Goal: Task Accomplishment & Management: Complete application form

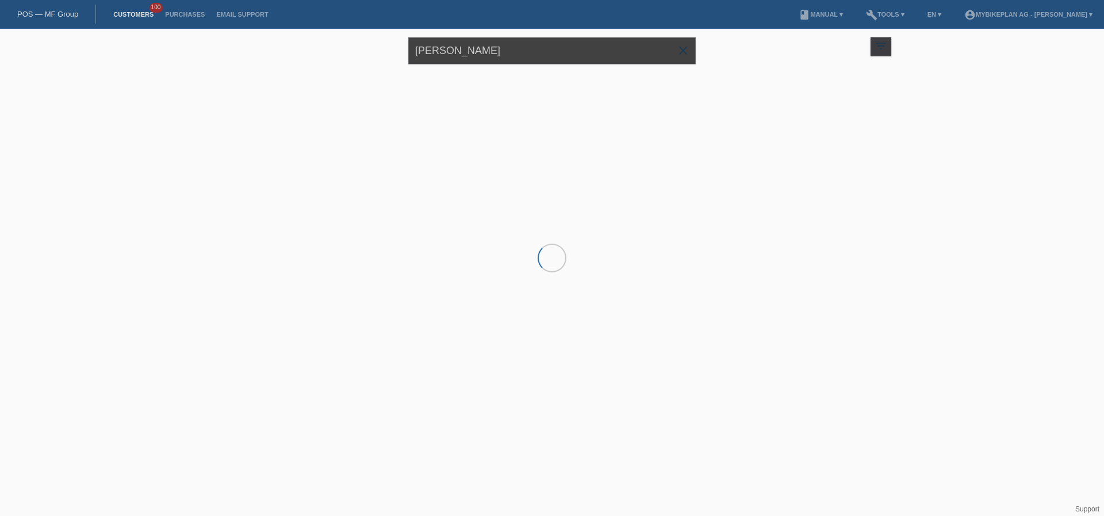
click at [600, 56] on input "[PERSON_NAME]" at bounding box center [552, 50] width 288 height 27
click at [600, 56] on input "Louis Splivalo" at bounding box center [552, 50] width 288 height 27
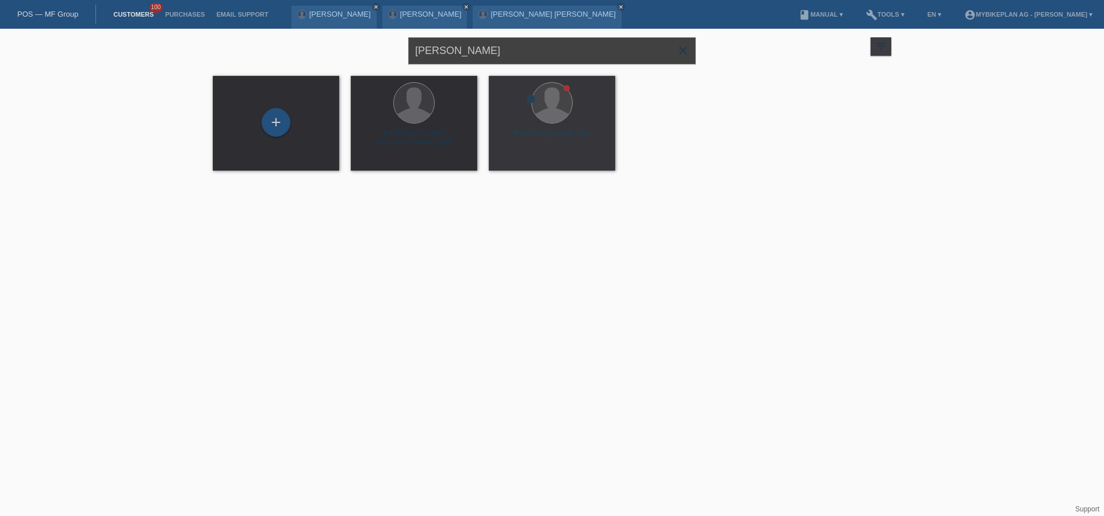
paste input "[PERSON_NAME]"
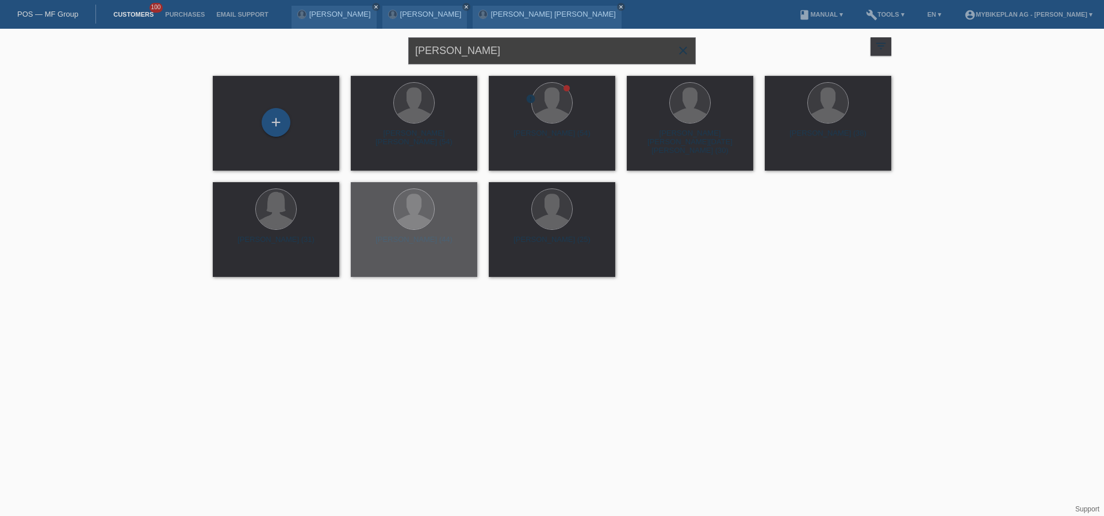
type input "[PERSON_NAME]"
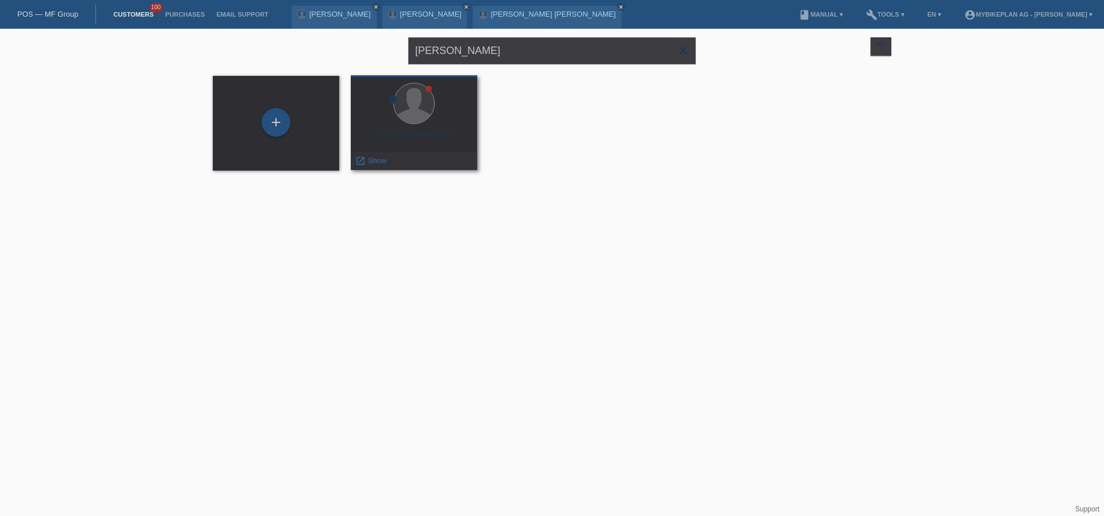
click at [426, 128] on div "error Irfan Tairi (38) launch Show" at bounding box center [414, 122] width 127 height 95
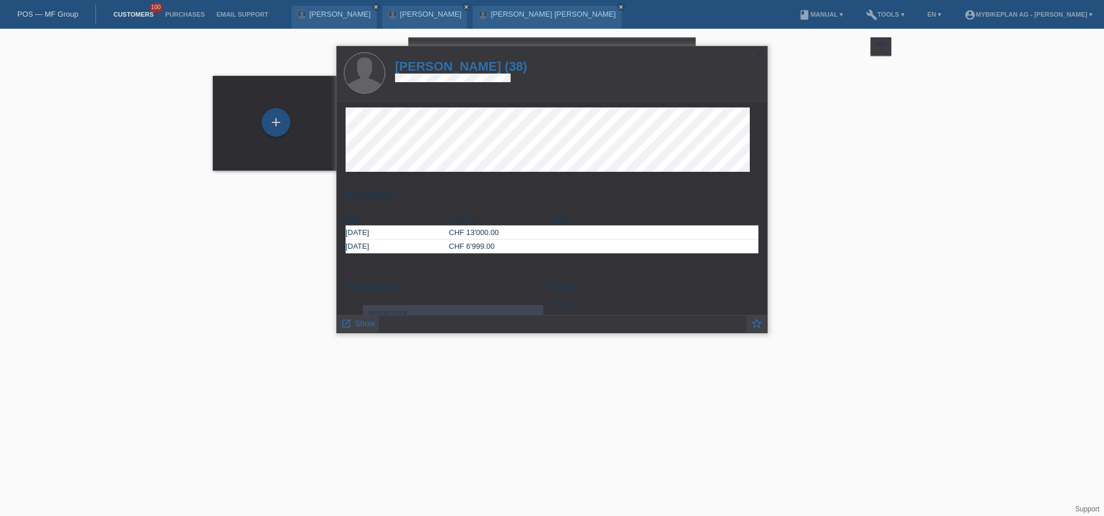
click at [463, 66] on h1 "Irfan Tairi (38)" at bounding box center [461, 66] width 132 height 14
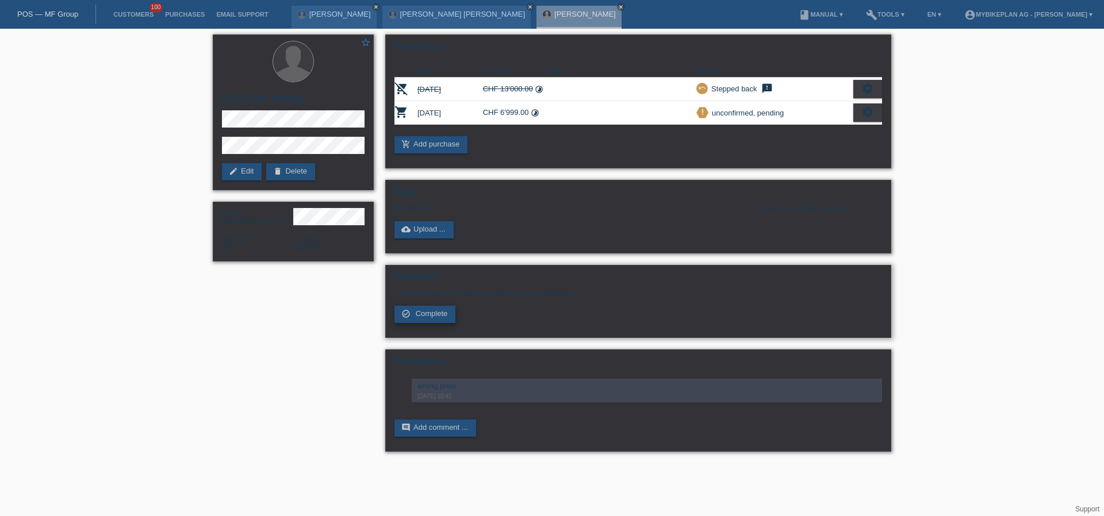
click at [420, 321] on link "check_circle_outline Complete" at bounding box center [425, 314] width 61 height 17
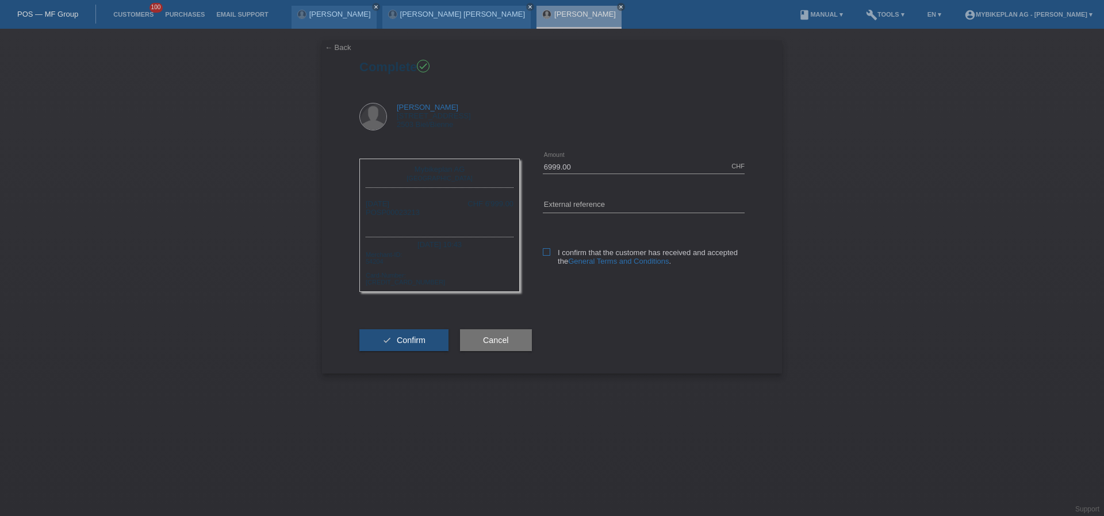
click at [552, 252] on label "I confirm that the customer has received and accepted the General Terms and Con…" at bounding box center [644, 256] width 202 height 17
click at [550, 252] on input "I confirm that the customer has received and accepted the General Terms and Con…" at bounding box center [546, 251] width 7 height 7
checkbox input "true"
click at [420, 339] on span "Confirm" at bounding box center [411, 340] width 29 height 9
